Goal: Task Accomplishment & Management: Use online tool/utility

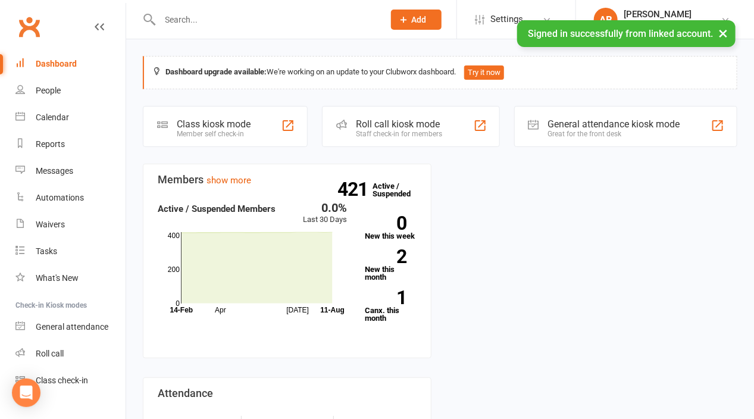
click at [431, 106] on div "Roll call kiosk mode Staff check-in for members" at bounding box center [410, 126] width 177 height 41
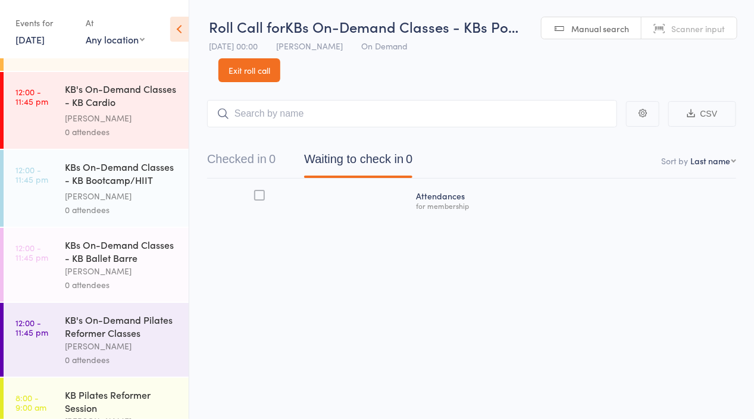
scroll to position [384, 0]
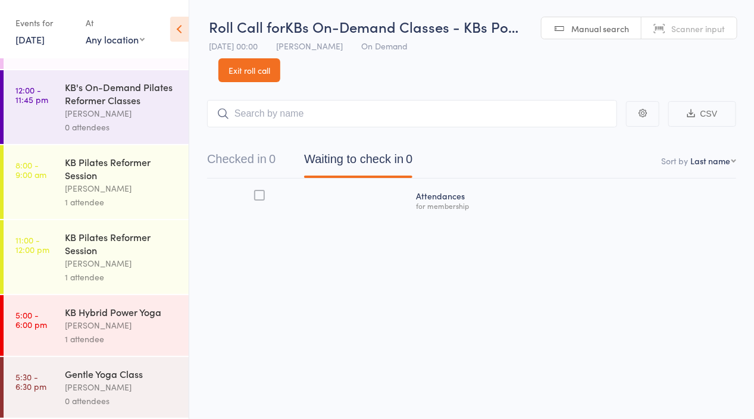
click at [112, 403] on div "0 attendees" at bounding box center [122, 401] width 114 height 14
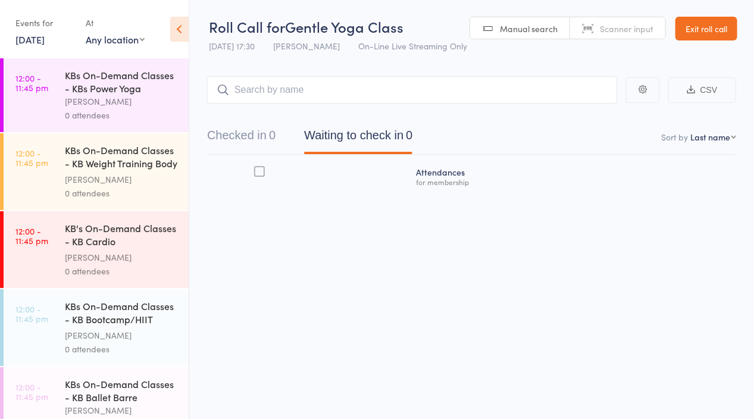
click at [717, 30] on link "Exit roll call" at bounding box center [706, 29] width 62 height 24
